Goal: Task Accomplishment & Management: Manage account settings

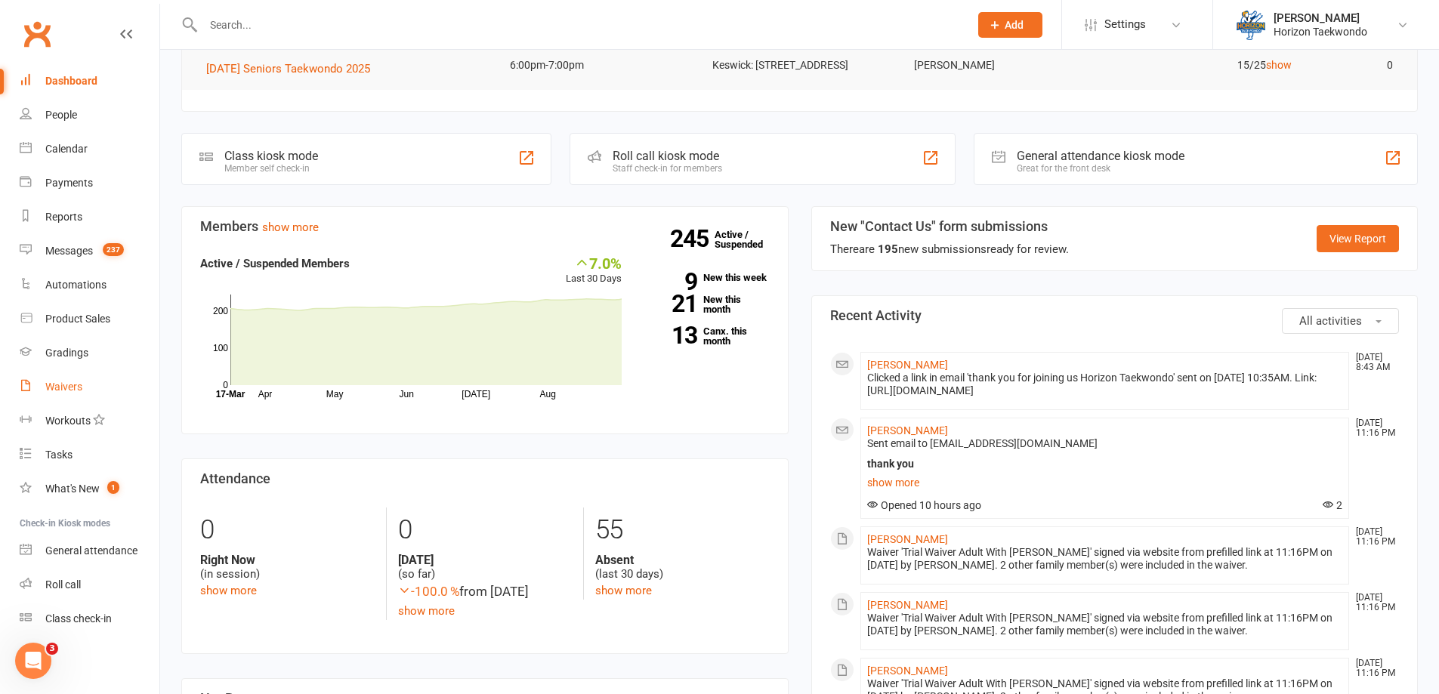
click at [82, 390] on link "Waivers" at bounding box center [90, 387] width 140 height 34
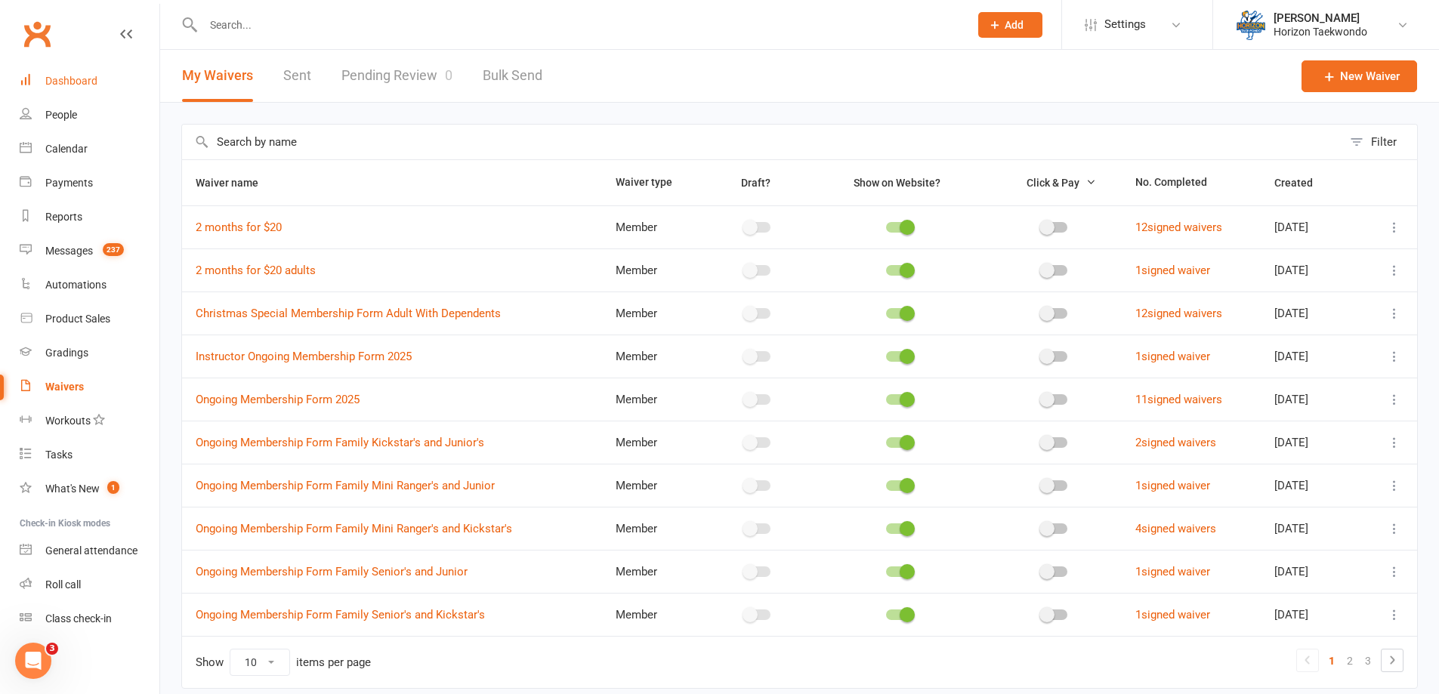
click at [80, 82] on div "Dashboard" at bounding box center [71, 81] width 52 height 12
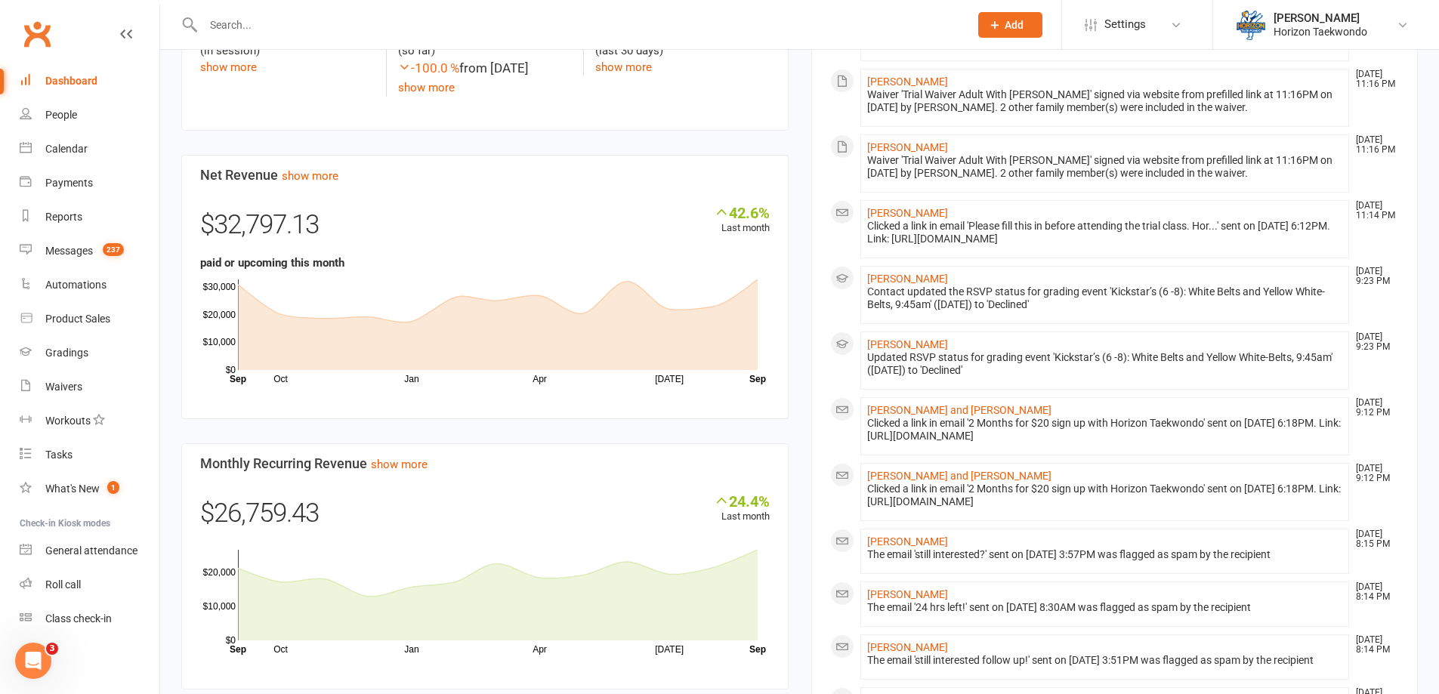
scroll to position [982, 0]
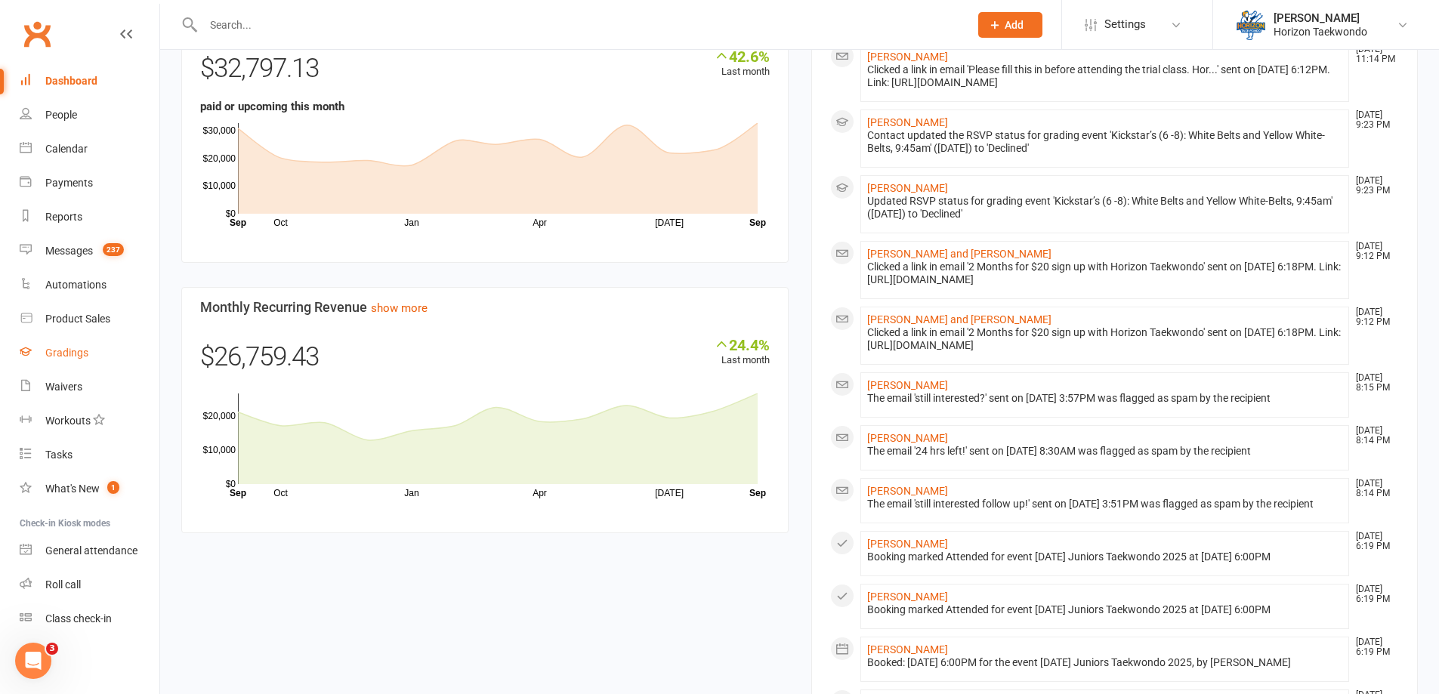
click at [67, 352] on div "Gradings" at bounding box center [66, 353] width 43 height 12
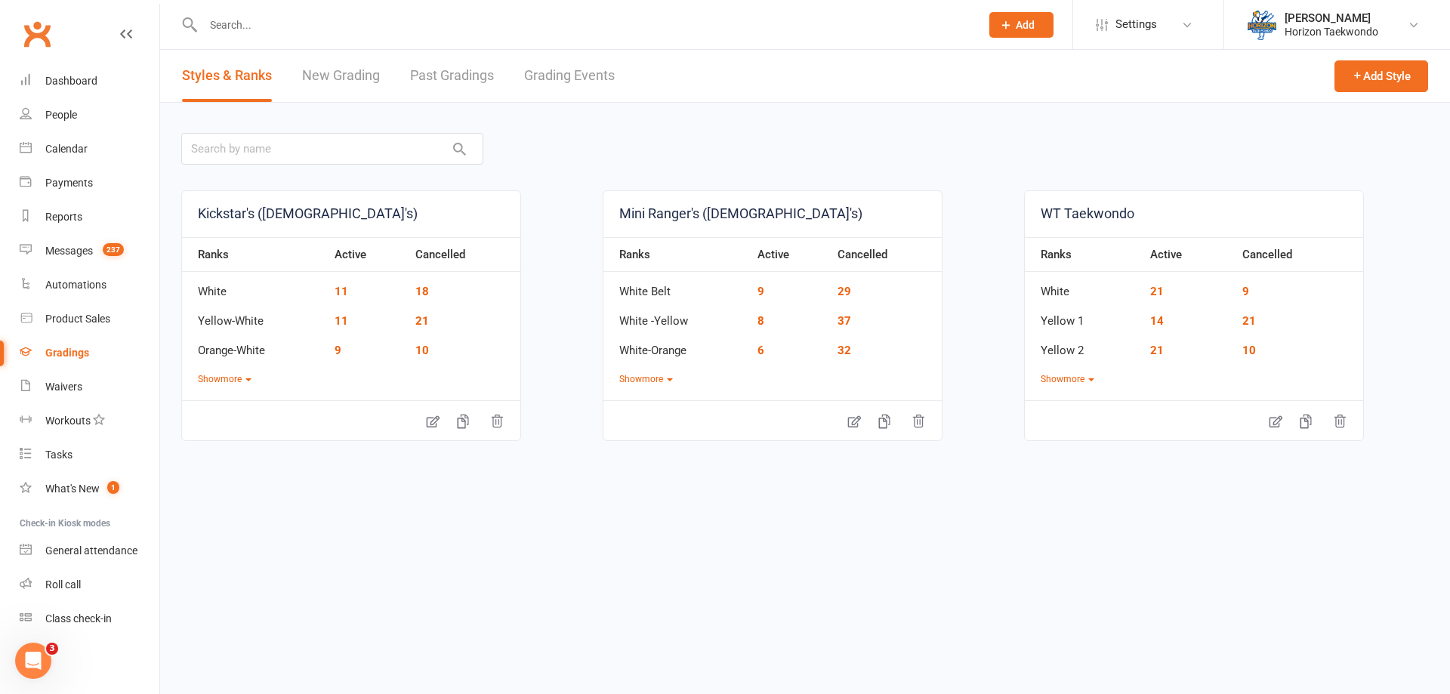
click at [567, 69] on link "Grading Events" at bounding box center [569, 76] width 91 height 52
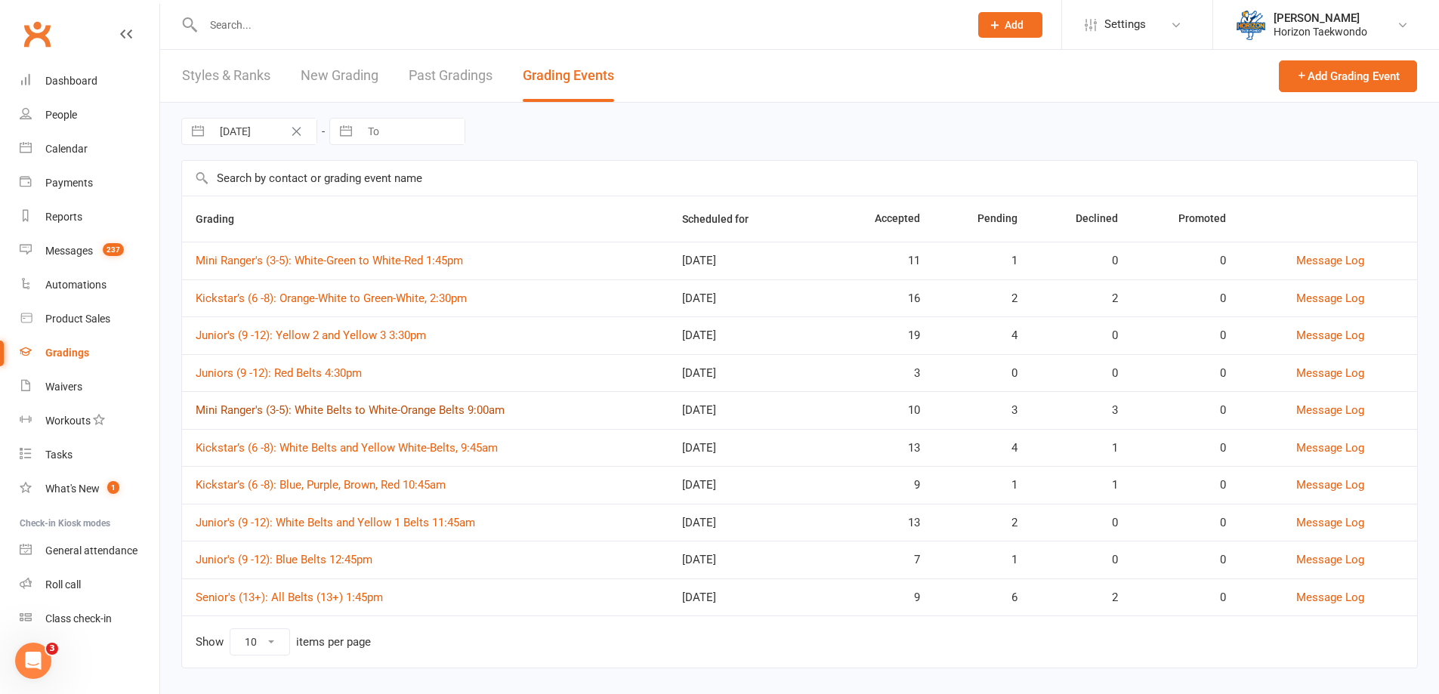
click at [478, 406] on link "Mini Ranger's (3-5): White Belts to White-Orange Belts 9:00am" at bounding box center [350, 410] width 309 height 14
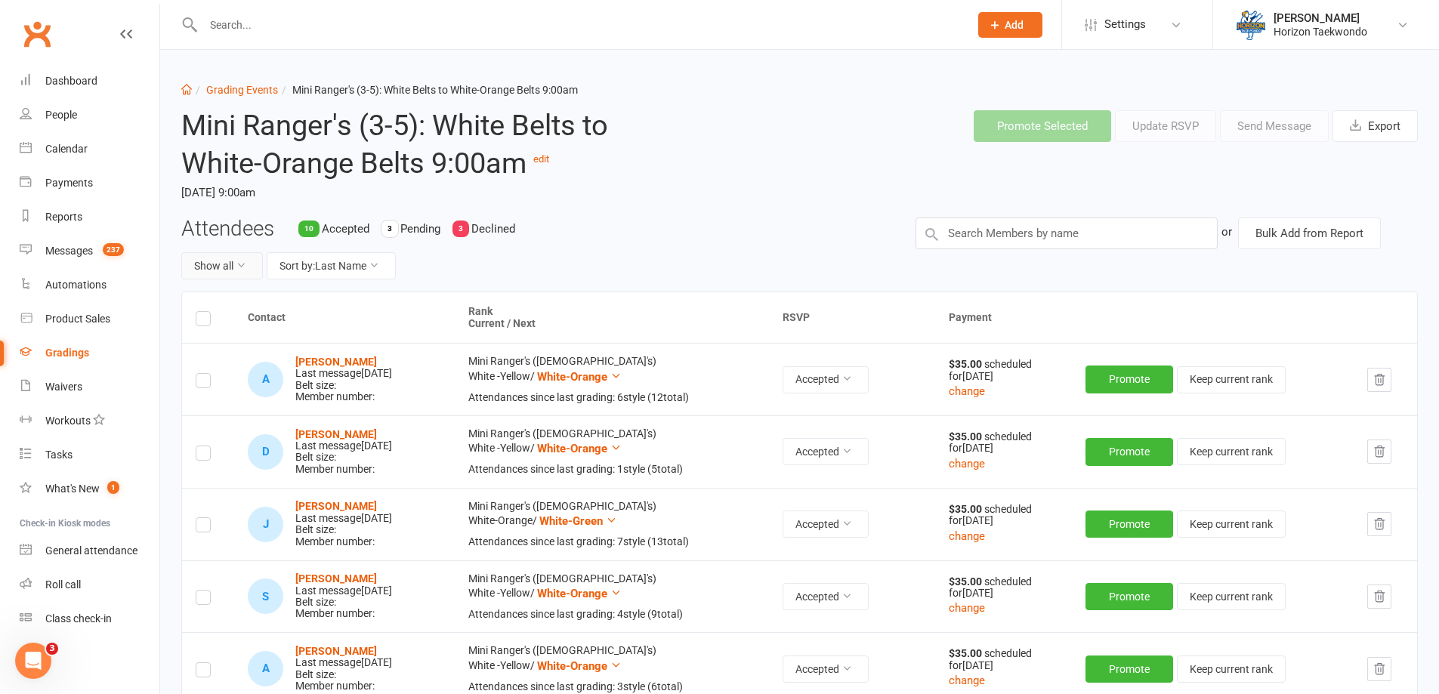
click at [226, 264] on button "Show all" at bounding box center [222, 265] width 82 height 27
click at [226, 357] on link "Declined only" at bounding box center [257, 361] width 150 height 30
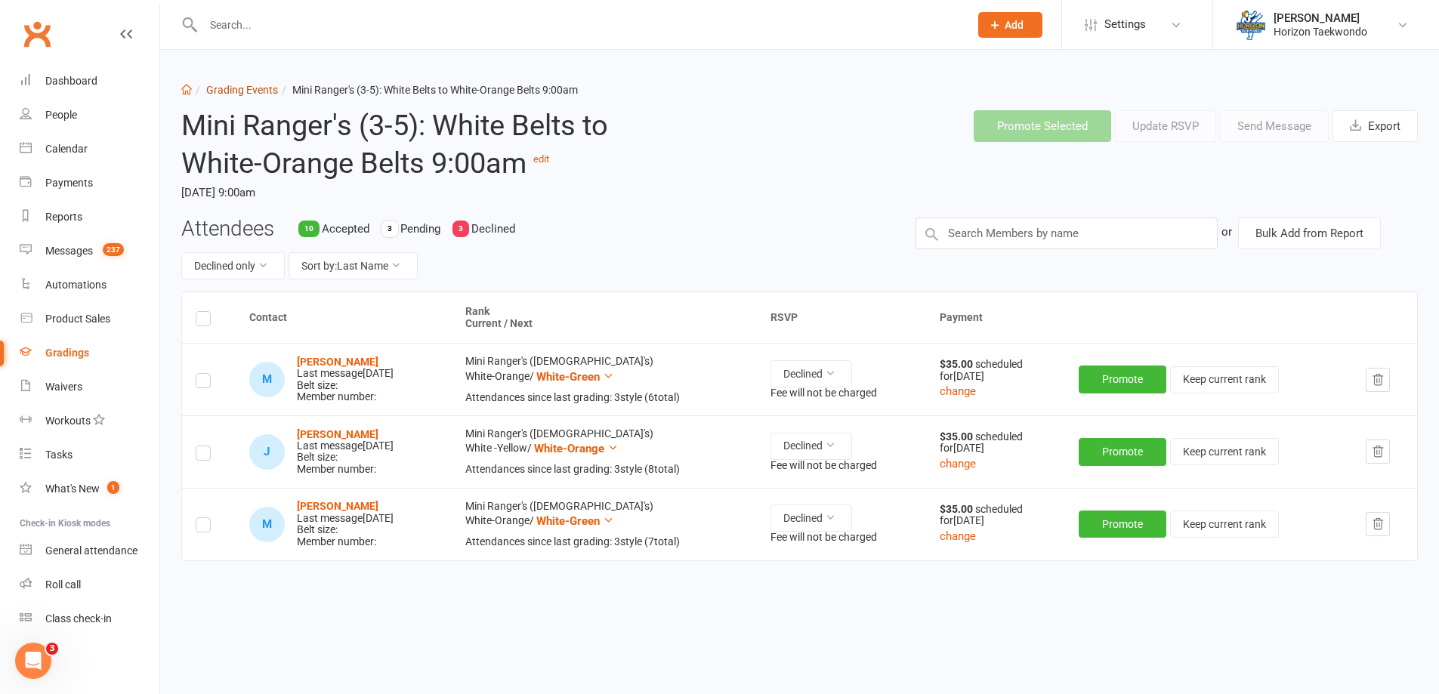
click at [258, 87] on link "Grading Events" at bounding box center [242, 90] width 72 height 12
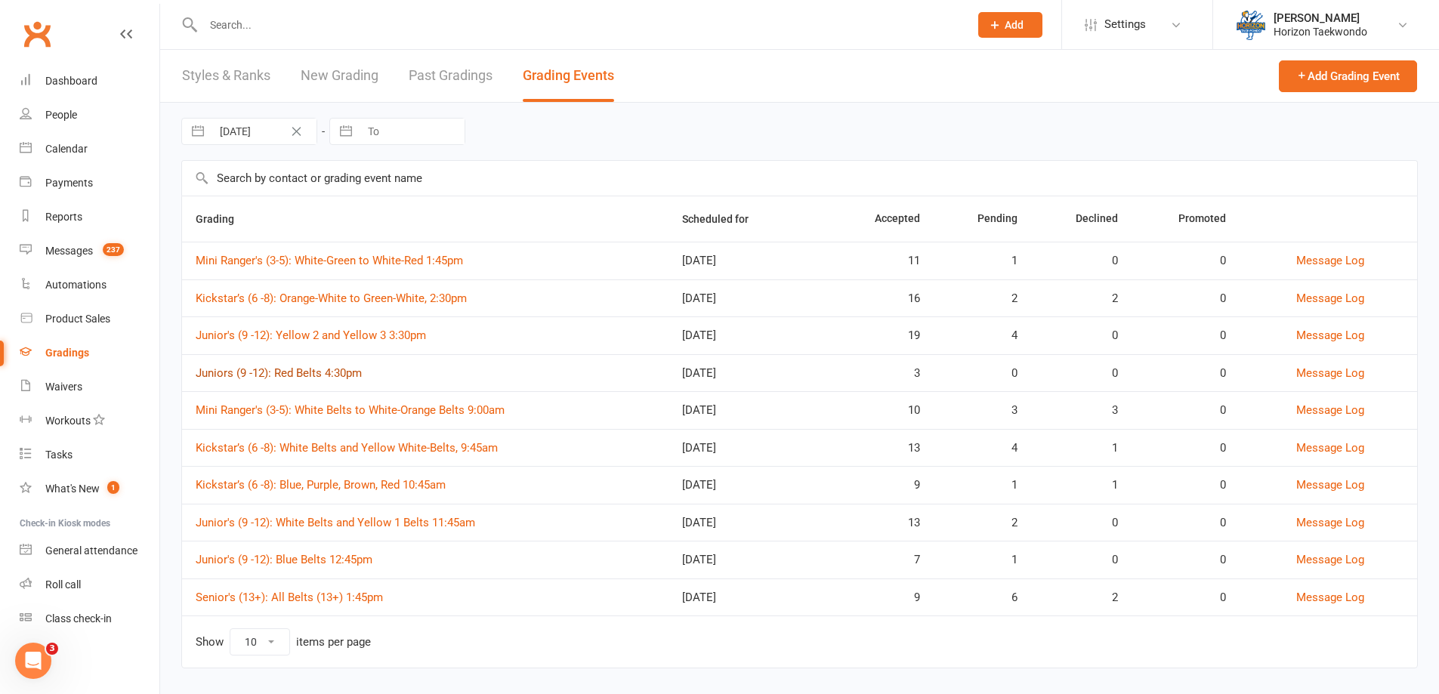
click at [326, 368] on link "Juniors (9 -12): Red Belts 4:30pm" at bounding box center [279, 373] width 166 height 14
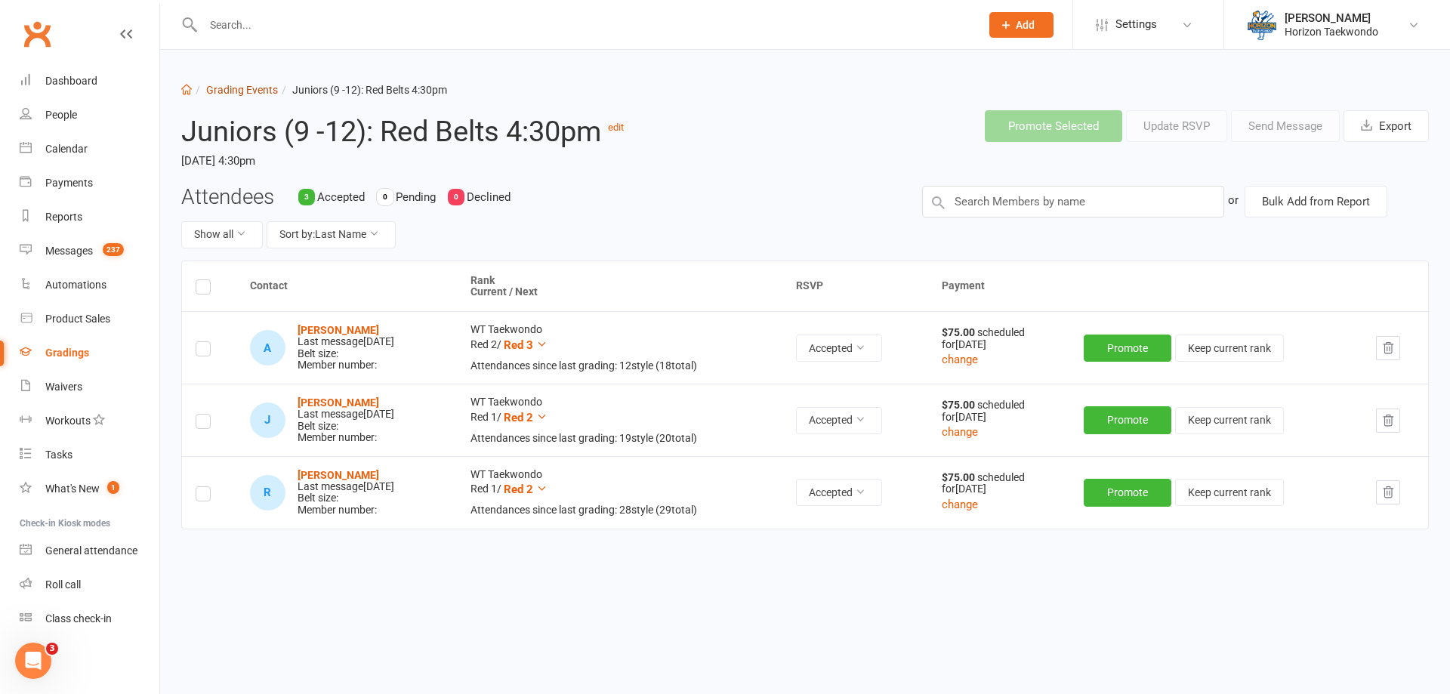
click at [241, 90] on link "Grading Events" at bounding box center [242, 90] width 72 height 12
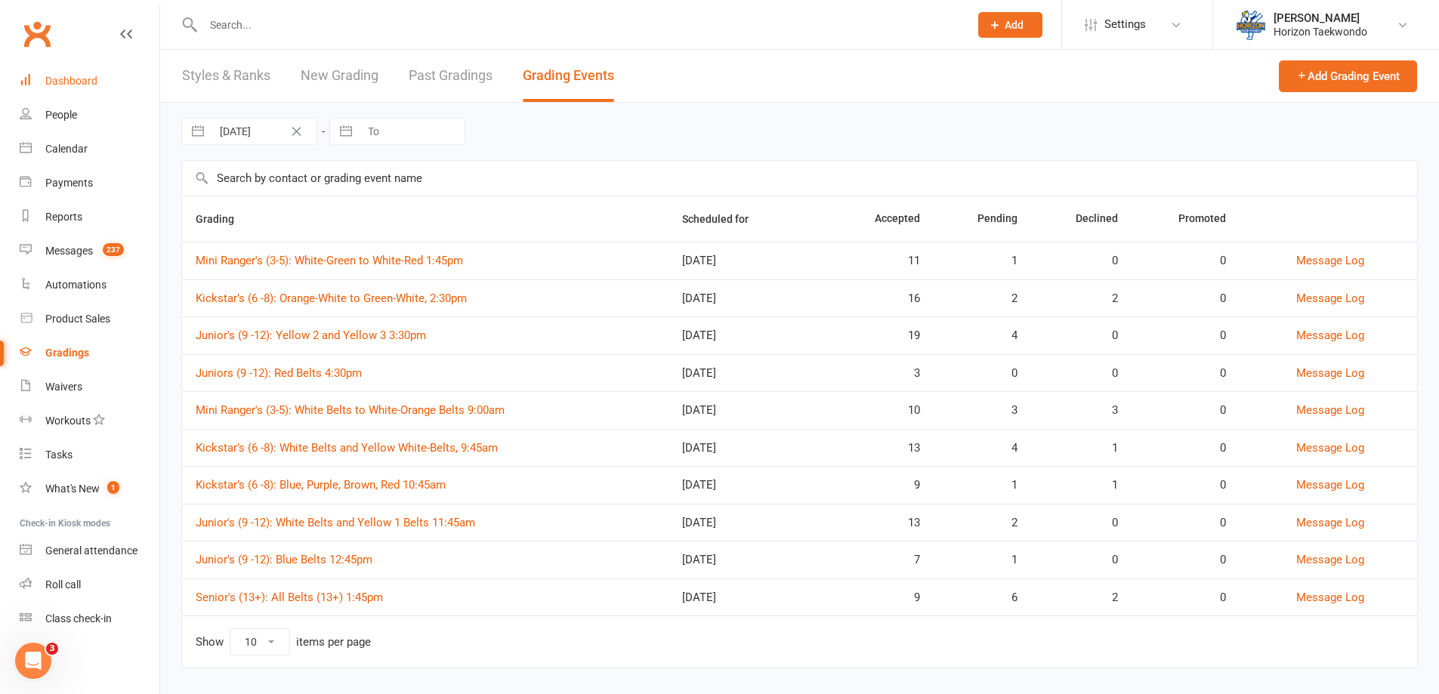
click at [69, 73] on link "Dashboard" at bounding box center [90, 81] width 140 height 34
